Goal: Check status: Check status

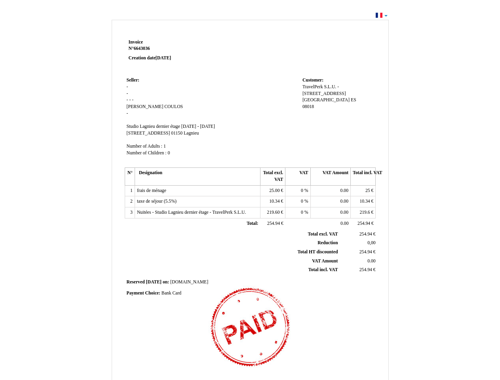
click at [136, 42] on span "Invoice" at bounding box center [136, 42] width 14 height 5
click at [143, 48] on span "6643036" at bounding box center [142, 48] width 16 height 5
click at [133, 80] on span "Seller:" at bounding box center [133, 80] width 13 height 5
click at [133, 106] on span "[PERSON_NAME]" at bounding box center [145, 106] width 37 height 5
click at [164, 106] on span "COULOS" at bounding box center [173, 106] width 19 height 5
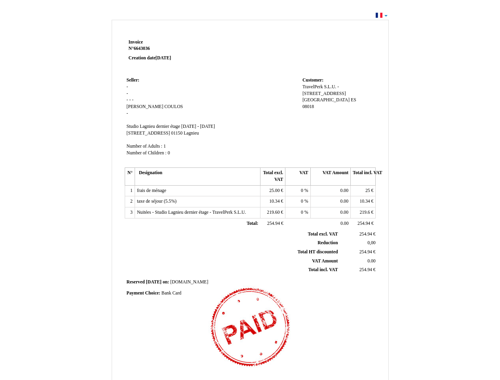
click at [154, 126] on span "Studio Lagnieu dernier étage" at bounding box center [153, 126] width 53 height 5
click at [215, 126] on span "[DATE] - [DATE]" at bounding box center [198, 126] width 34 height 5
click at [144, 133] on span "[STREET_ADDRESS]" at bounding box center [149, 133] width 44 height 5
click at [171, 133] on span "01150" at bounding box center [176, 133] width 11 height 5
click at [184, 133] on span "Lagnieu" at bounding box center [191, 133] width 15 height 5
